Goal: Task Accomplishment & Management: Complete application form

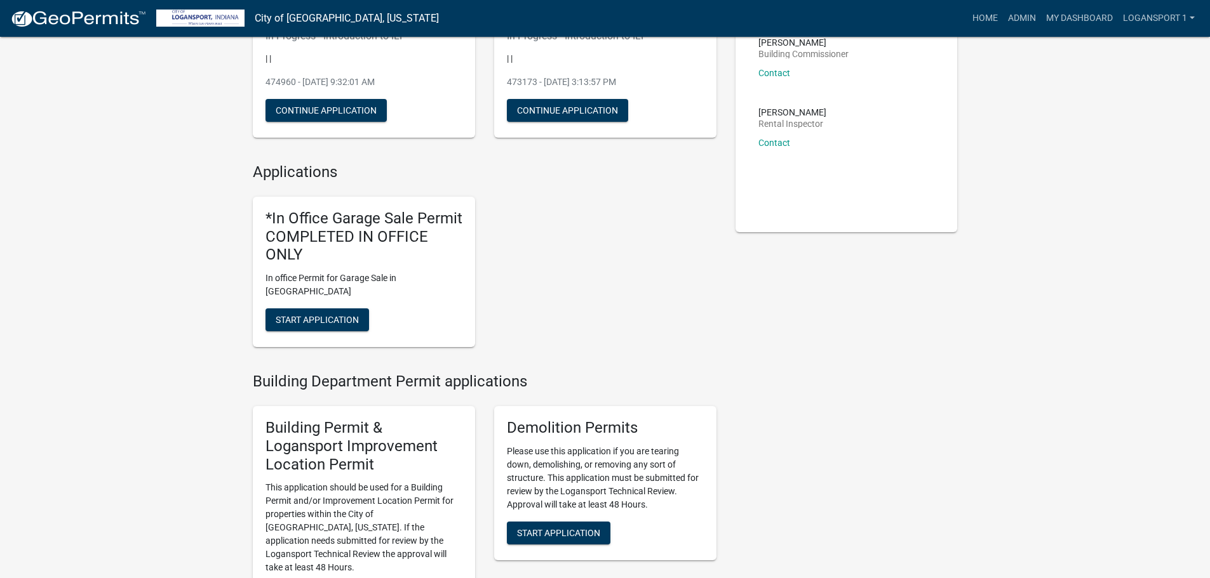
scroll to position [190, 0]
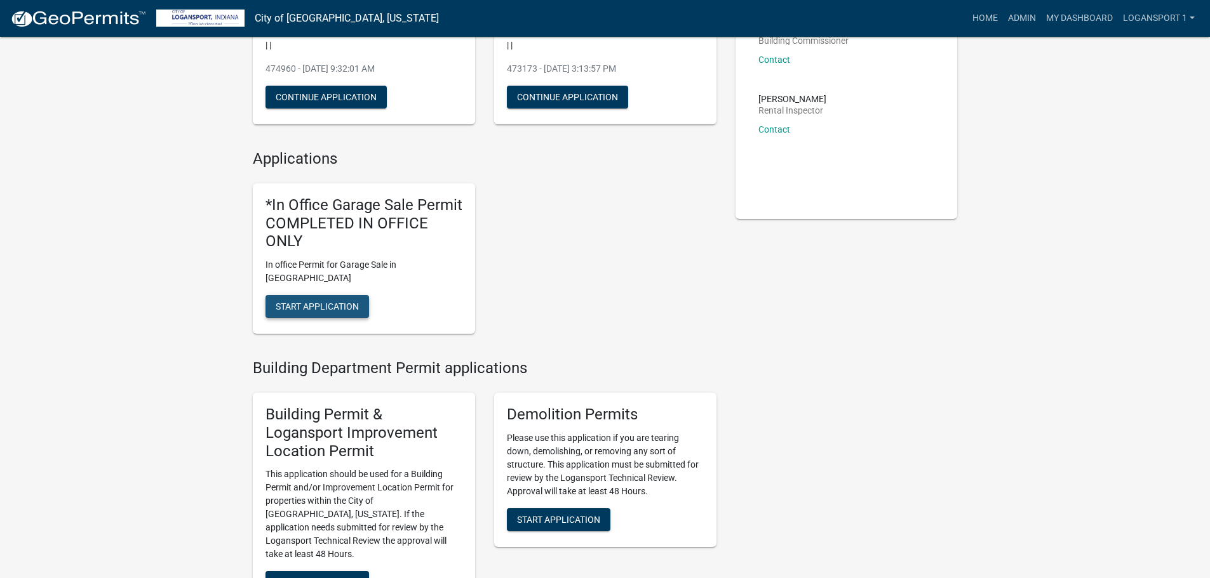
click at [322, 302] on span "Start Application" at bounding box center [317, 307] width 83 height 10
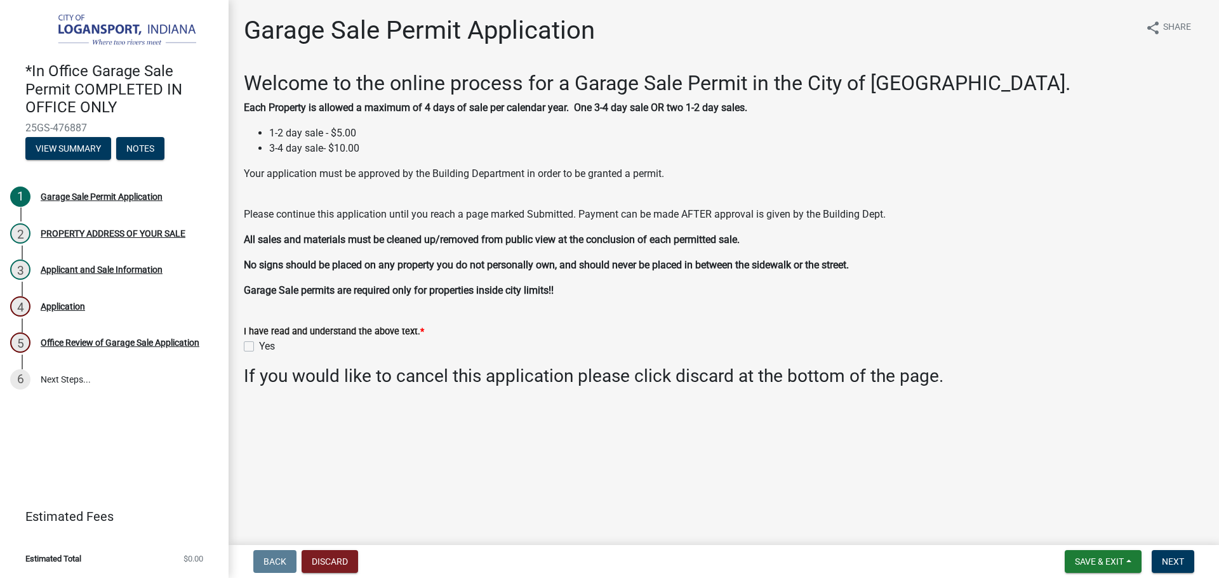
click at [259, 345] on label "Yes" at bounding box center [267, 346] width 16 height 15
click at [259, 345] on input "Yes" at bounding box center [263, 343] width 8 height 8
checkbox input "true"
click at [1183, 568] on button "Next" at bounding box center [1173, 561] width 43 height 23
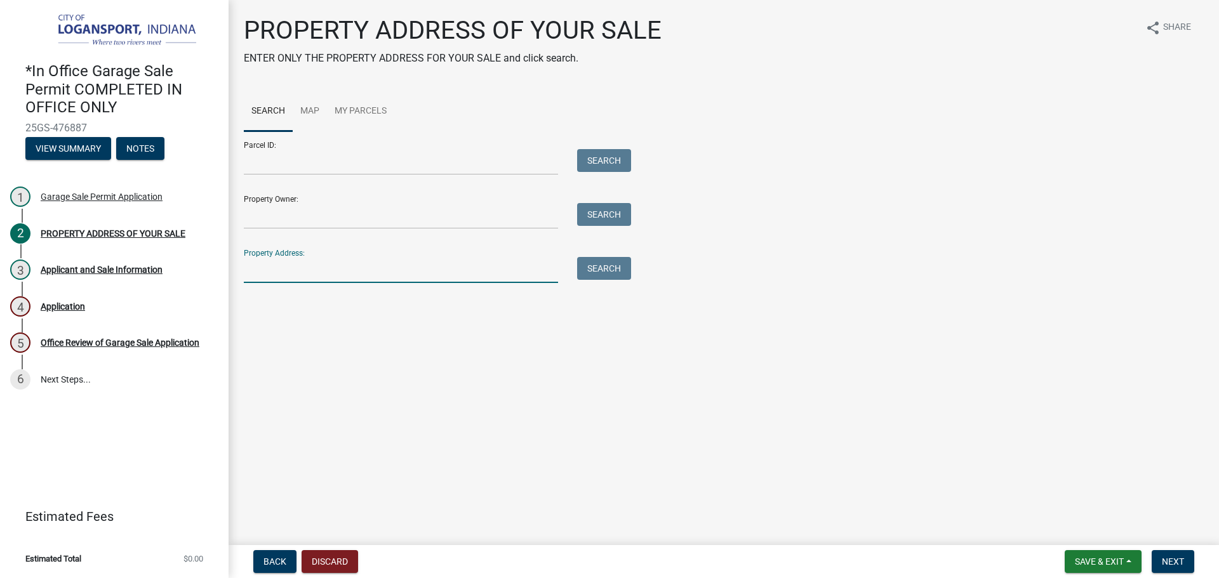
click at [339, 267] on input "Property Address:" at bounding box center [401, 270] width 314 height 26
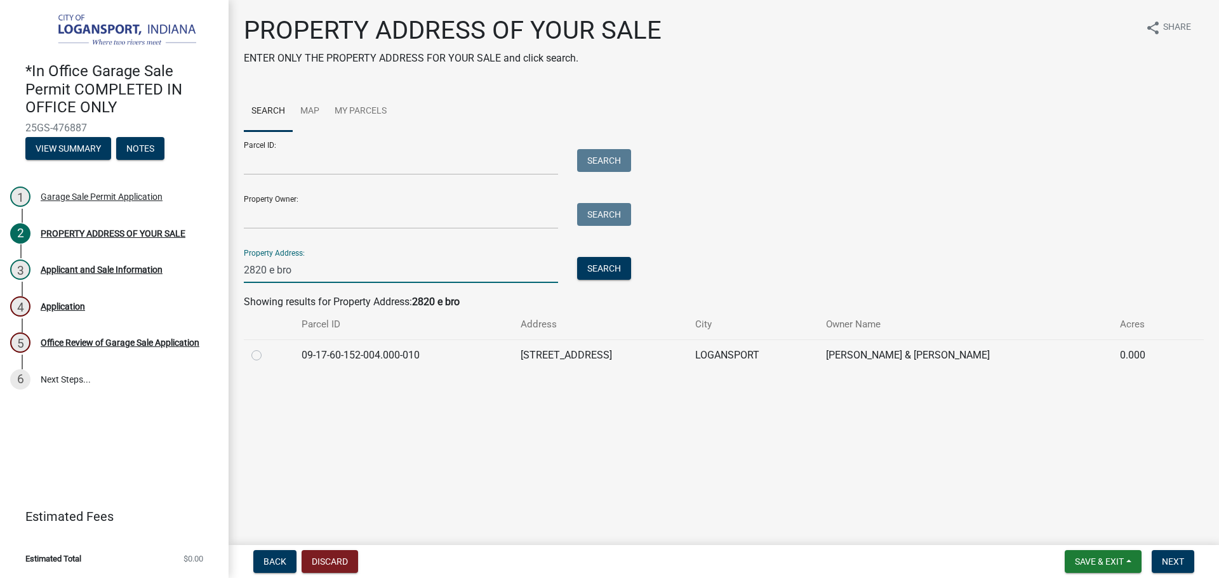
type input "2820 e bro"
click at [267, 348] on label at bounding box center [267, 348] width 0 height 0
click at [267, 356] on input "radio" at bounding box center [271, 352] width 8 height 8
radio input "true"
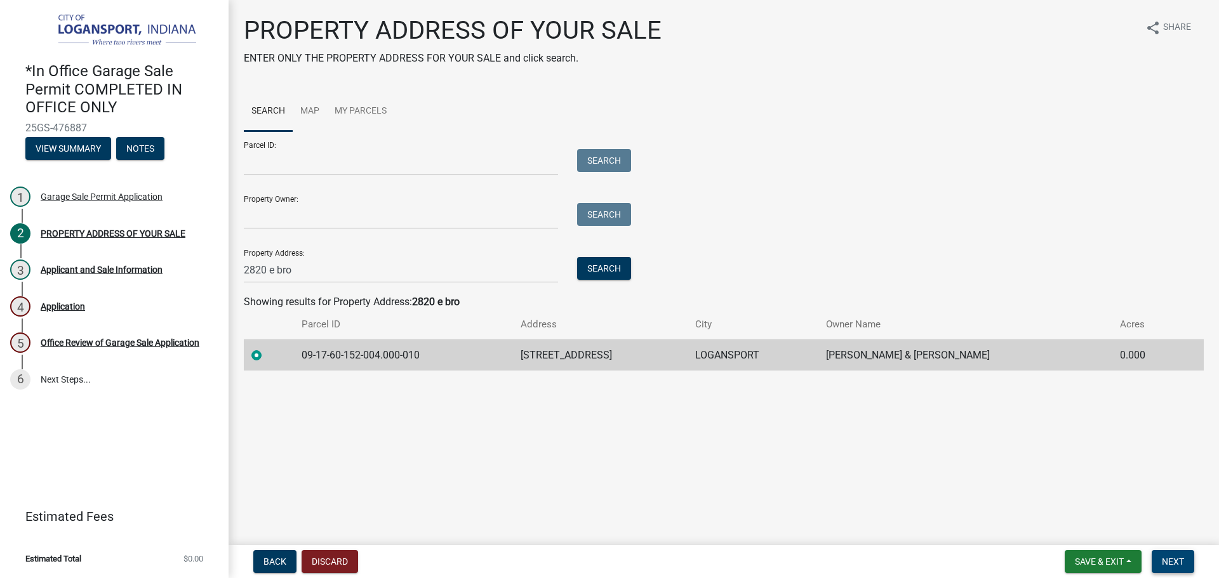
click at [1175, 567] on span "Next" at bounding box center [1173, 562] width 22 height 10
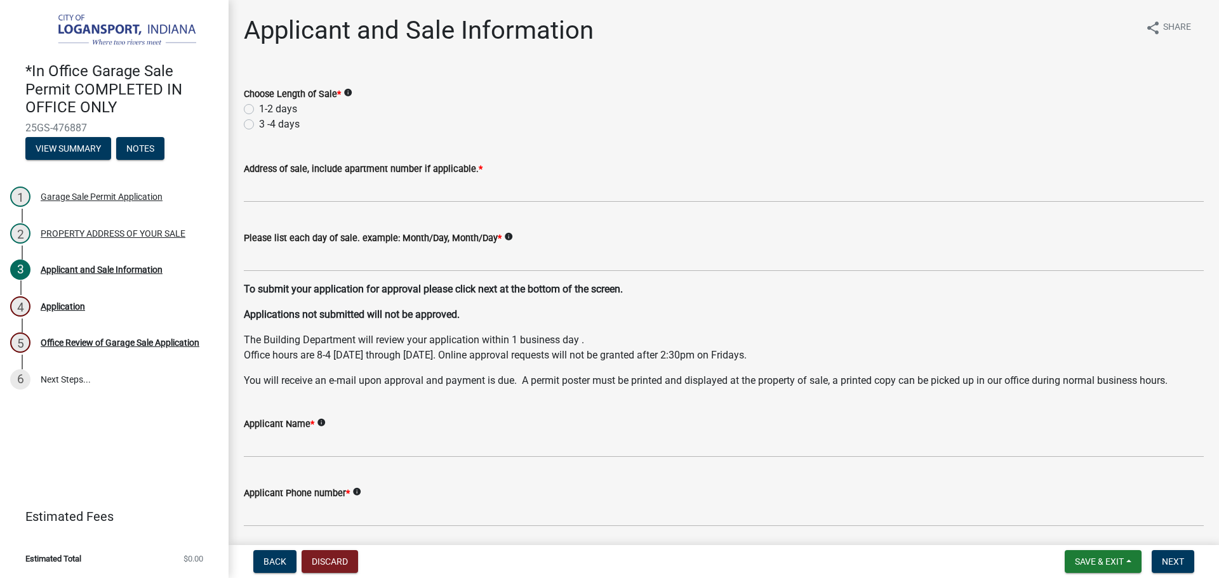
click at [259, 105] on label "1-2 days" at bounding box center [278, 109] width 38 height 15
click at [259, 105] on input "1-2 days" at bounding box center [263, 106] width 8 height 8
radio input "true"
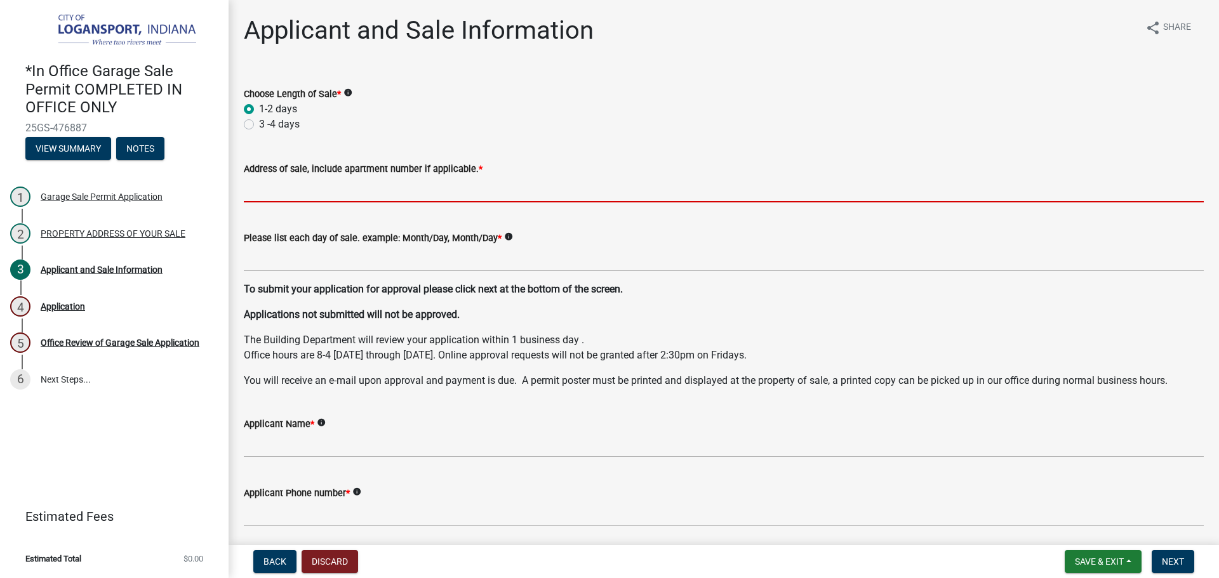
click at [274, 191] on input "Address of sale, include apartment number if applicable. *" at bounding box center [724, 190] width 960 height 26
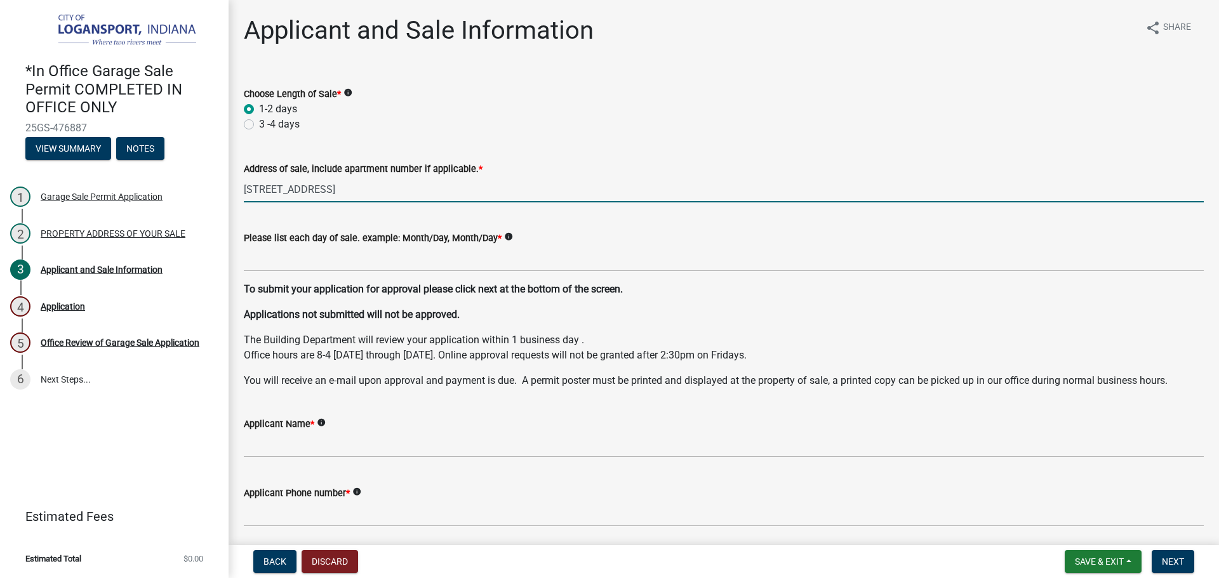
type input "[STREET_ADDRESS]"
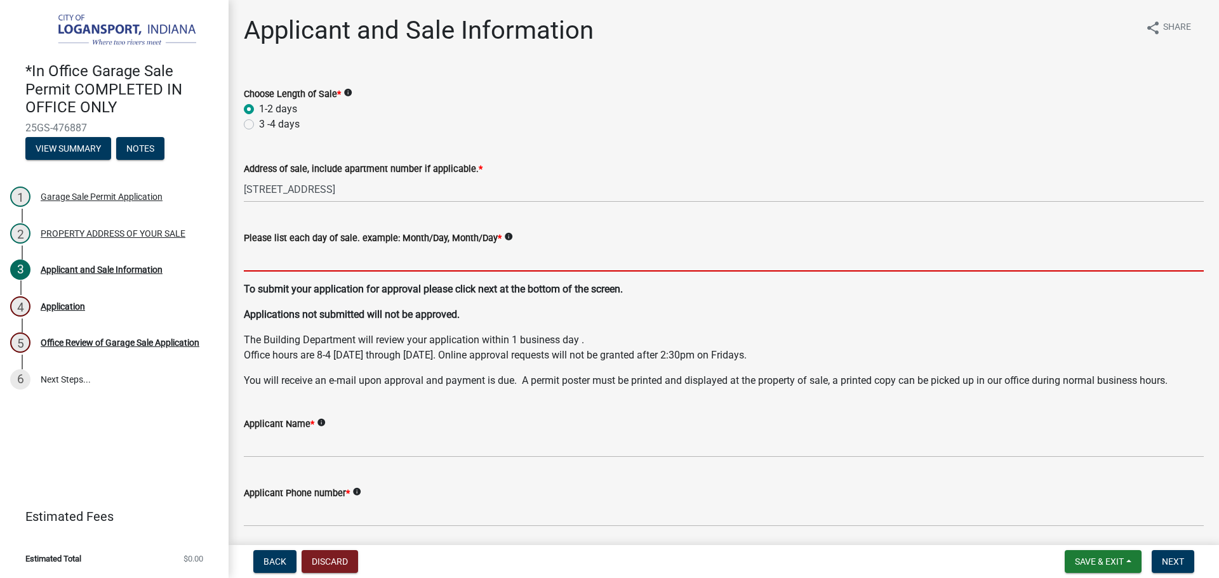
click at [270, 260] on input "Please list each day of sale. example: Month/Day, Month/Day *" at bounding box center [724, 259] width 960 height 26
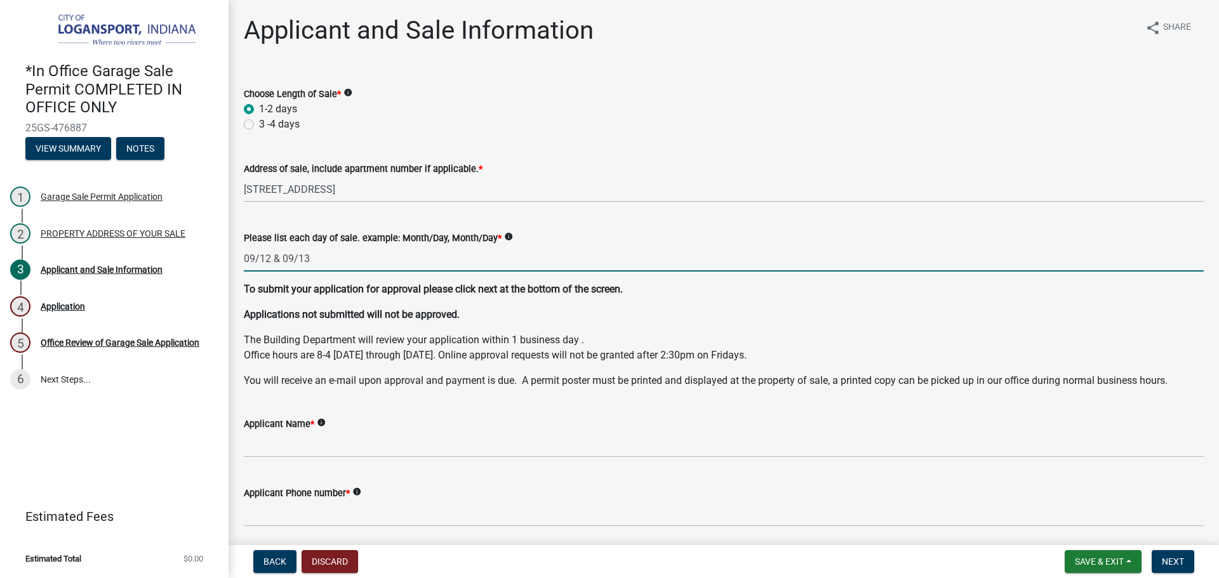
type input "09/12 & 09/13"
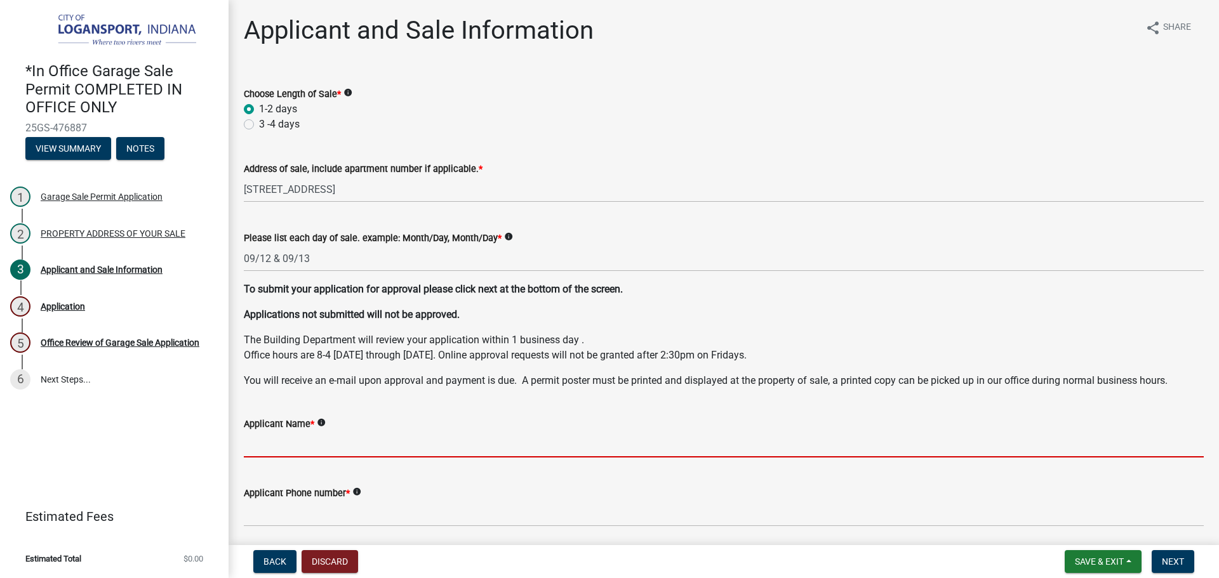
click at [281, 448] on input "Applicant Name *" at bounding box center [724, 445] width 960 height 26
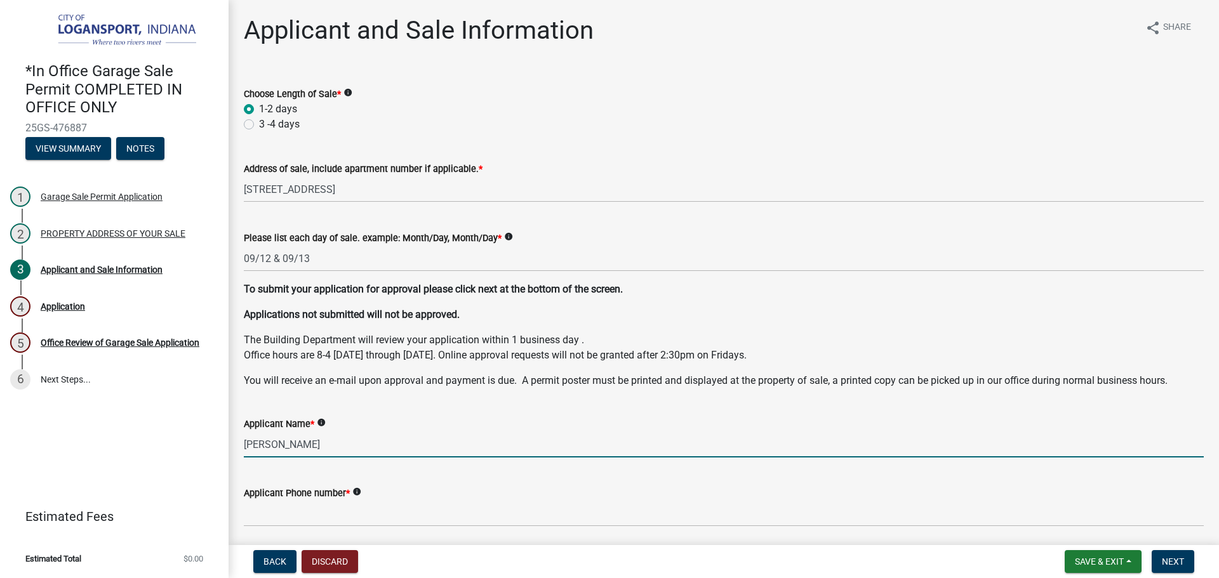
type input "[PERSON_NAME]"
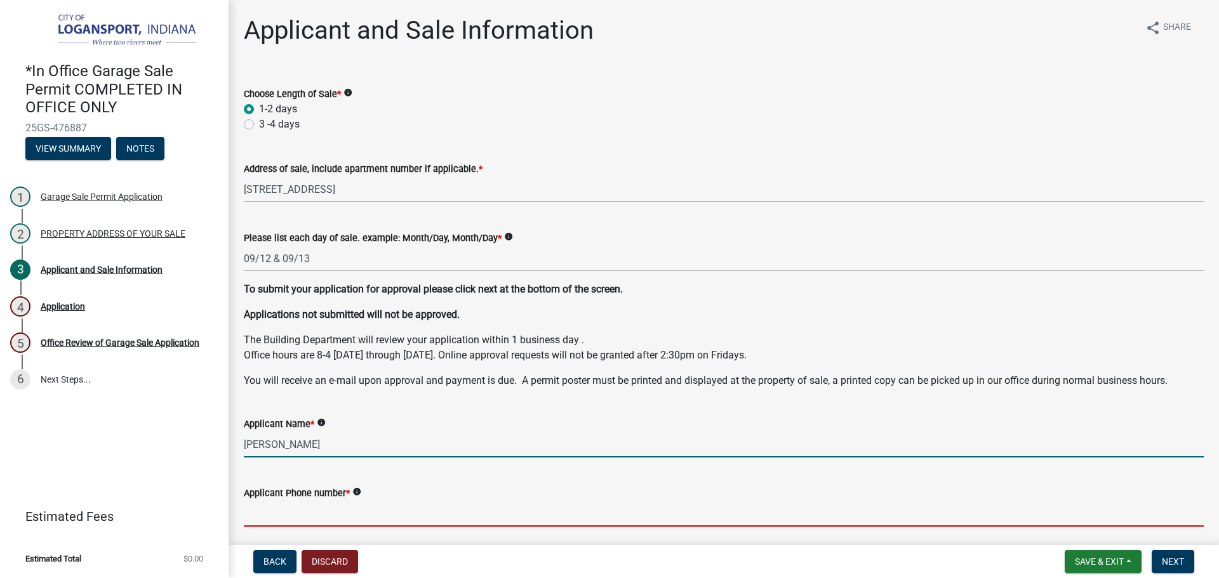
click at [265, 514] on input "Applicant Phone number *" at bounding box center [724, 514] width 960 height 26
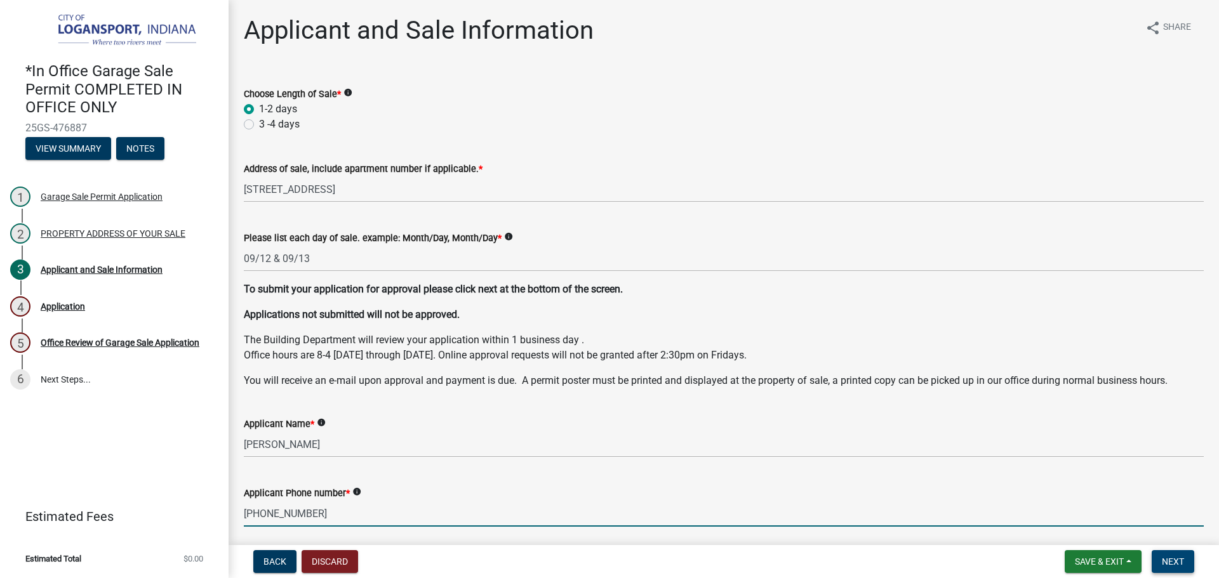
type input "[PHONE_NUMBER]"
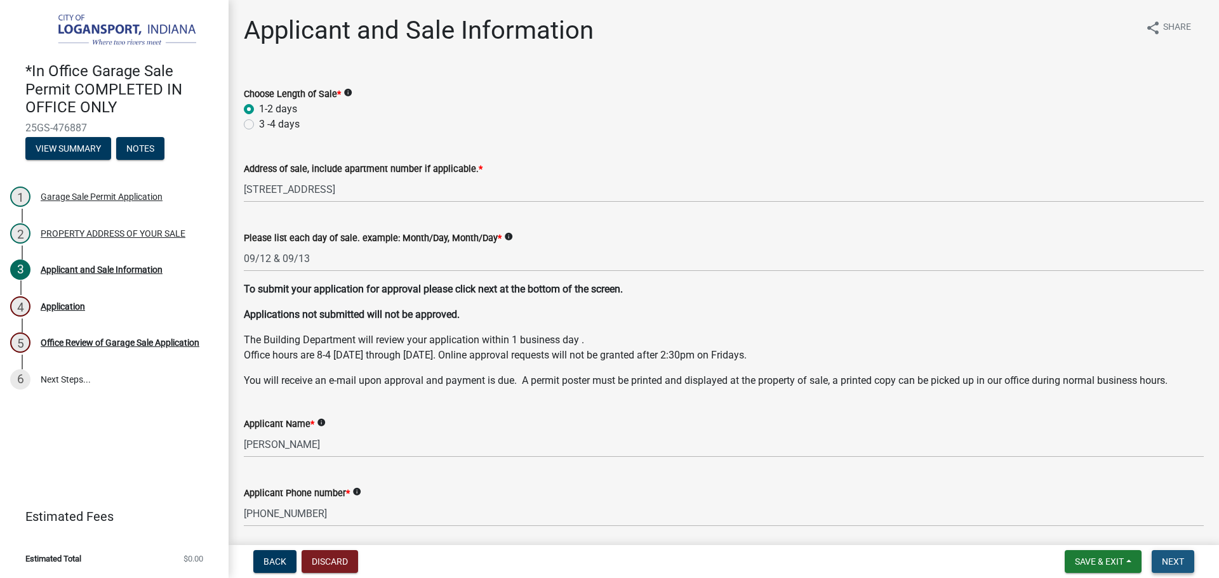
click at [1183, 563] on span "Next" at bounding box center [1173, 562] width 22 height 10
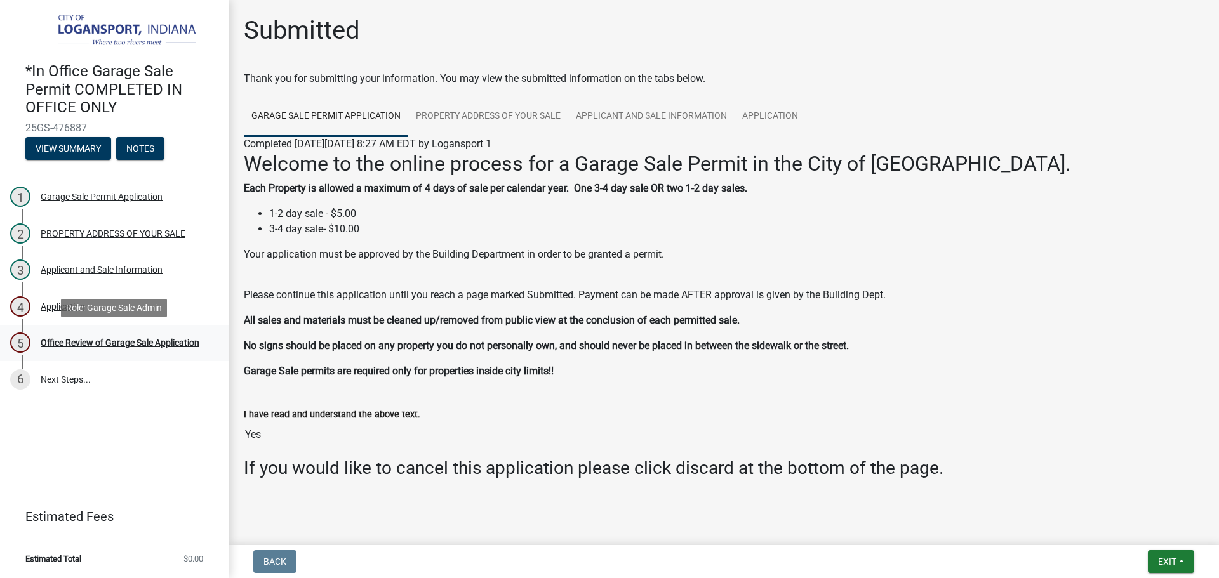
click at [123, 343] on div "Office Review of Garage Sale Application" at bounding box center [120, 342] width 159 height 9
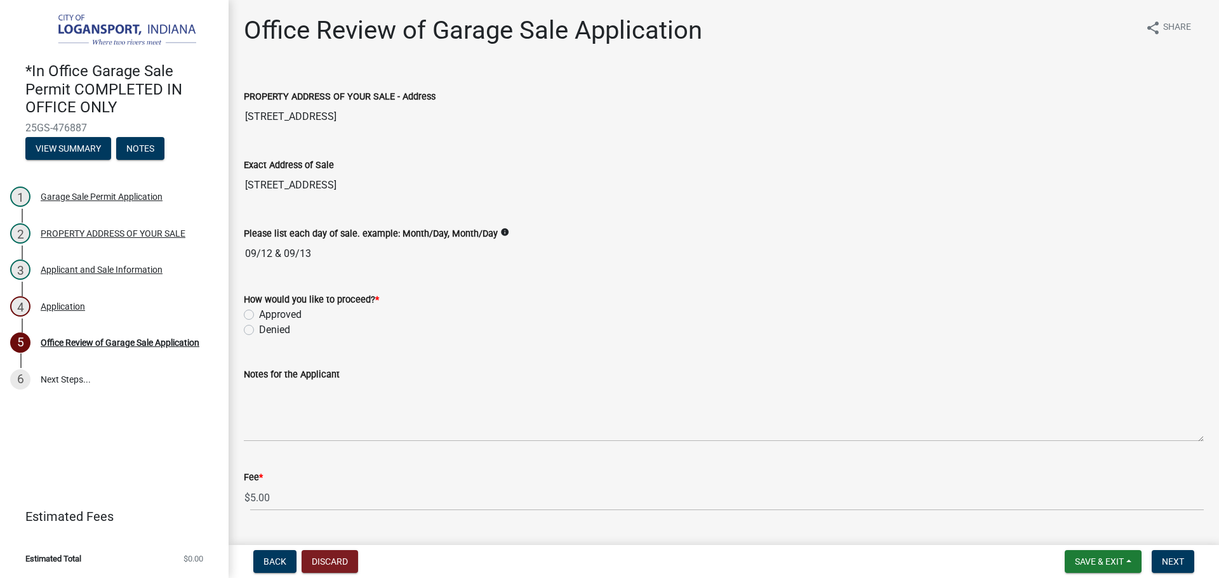
click at [259, 314] on label "Approved" at bounding box center [280, 314] width 43 height 15
click at [259, 314] on input "Approved" at bounding box center [263, 311] width 8 height 8
radio input "true"
click at [1187, 558] on button "Next" at bounding box center [1173, 561] width 43 height 23
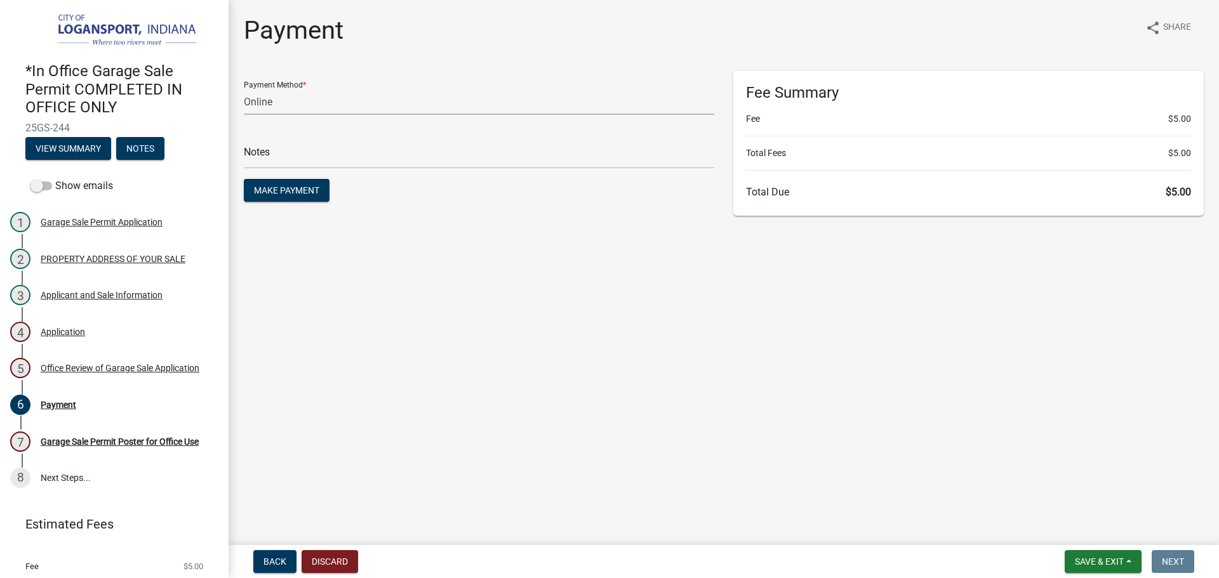
click at [368, 100] on select "Credit Card POS Check Cash Online" at bounding box center [479, 102] width 470 height 26
select select "2: 1"
click at [244, 89] on select "Credit Card POS Check Cash Online" at bounding box center [479, 102] width 470 height 26
click at [382, 272] on main "Payment share Share Payment Method * Credit Card POS Check Cash Online Notes Ma…" at bounding box center [724, 270] width 990 height 540
click at [373, 159] on input "text" at bounding box center [479, 156] width 470 height 26
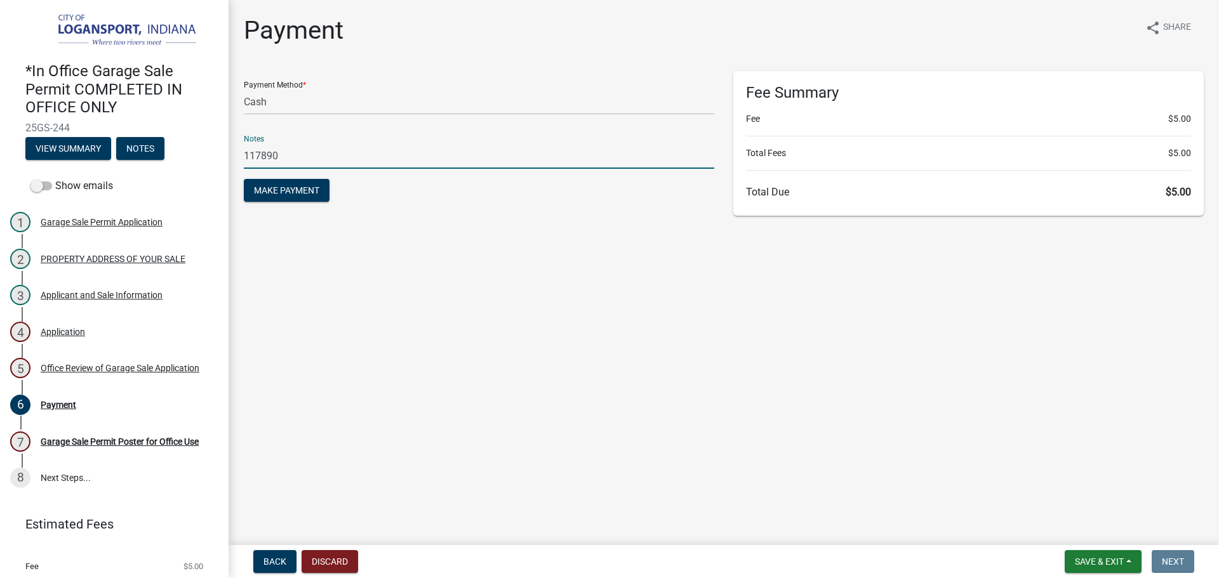
type input "117890"
click at [389, 201] on form "Payment Method * Credit Card POS Check Cash Online Notes 117890 Make Payment" at bounding box center [479, 138] width 470 height 134
click at [296, 189] on span "Make Payment" at bounding box center [286, 190] width 65 height 10
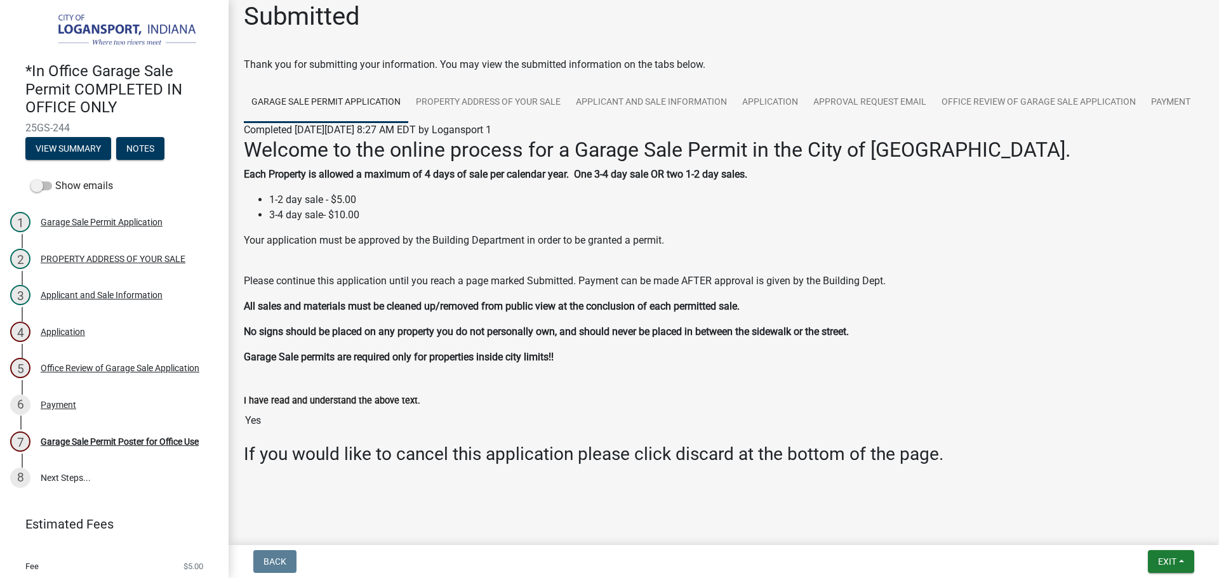
scroll to position [54, 0]
click at [103, 437] on div "Garage Sale Permit Poster for Office Use" at bounding box center [120, 441] width 158 height 9
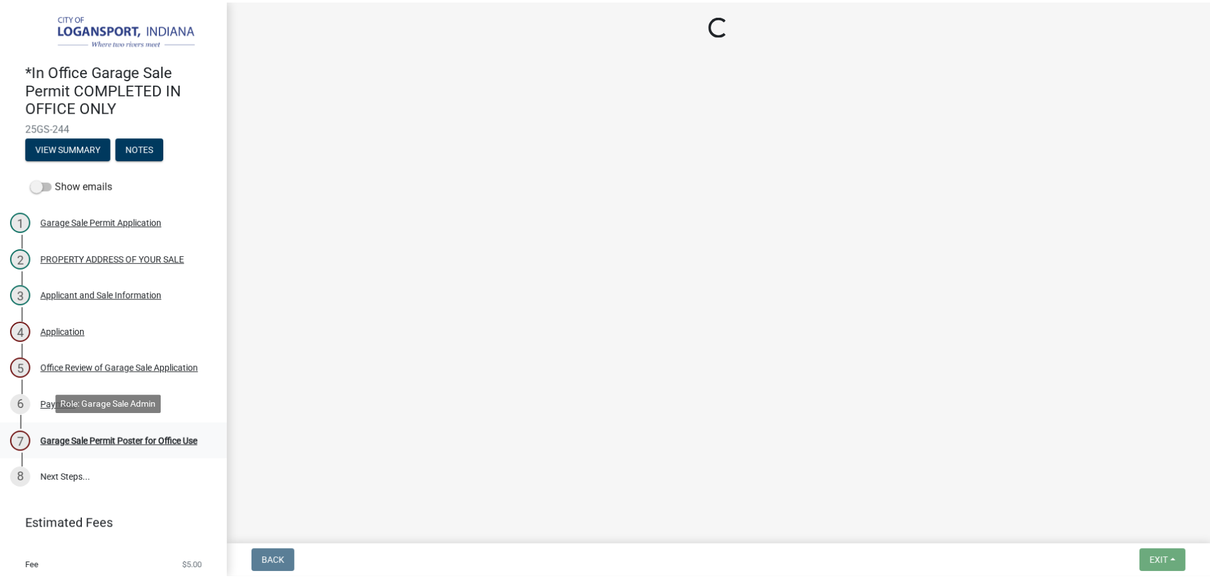
scroll to position [0, 0]
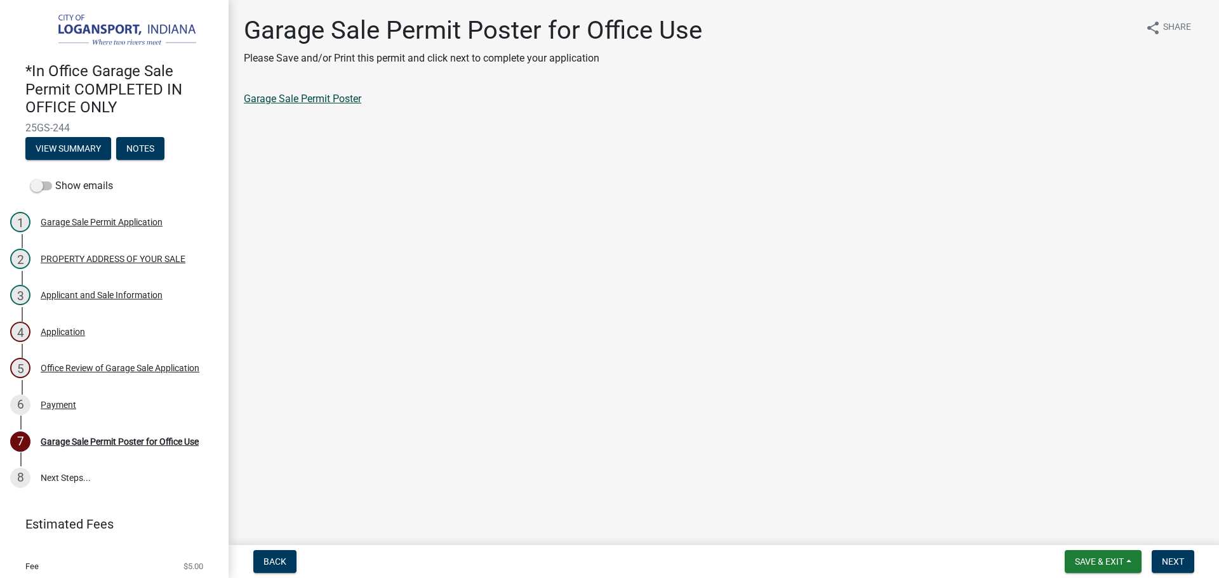
click at [279, 98] on link "Garage Sale Permit Poster" at bounding box center [302, 99] width 117 height 12
click at [1169, 552] on button "Next" at bounding box center [1173, 561] width 43 height 23
